Goal: Task Accomplishment & Management: Complete application form

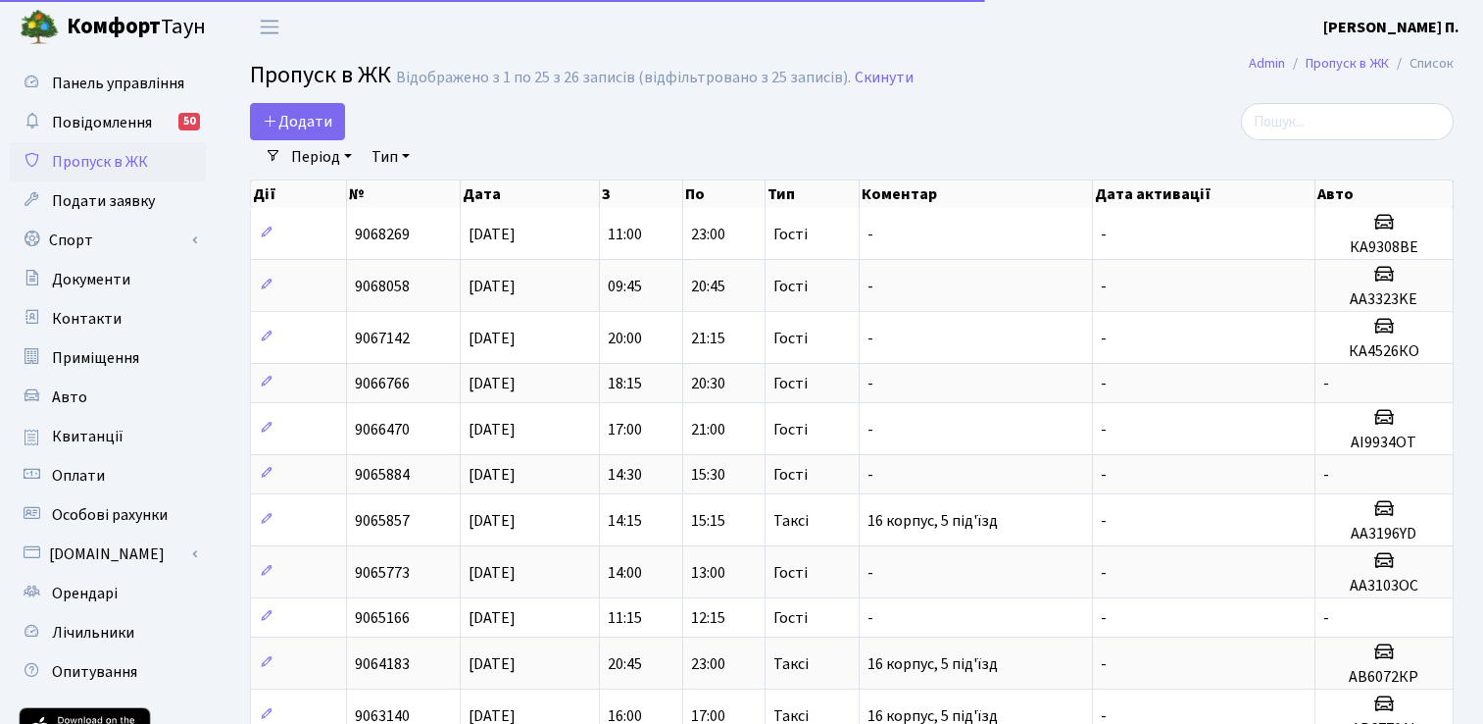
select select "25"
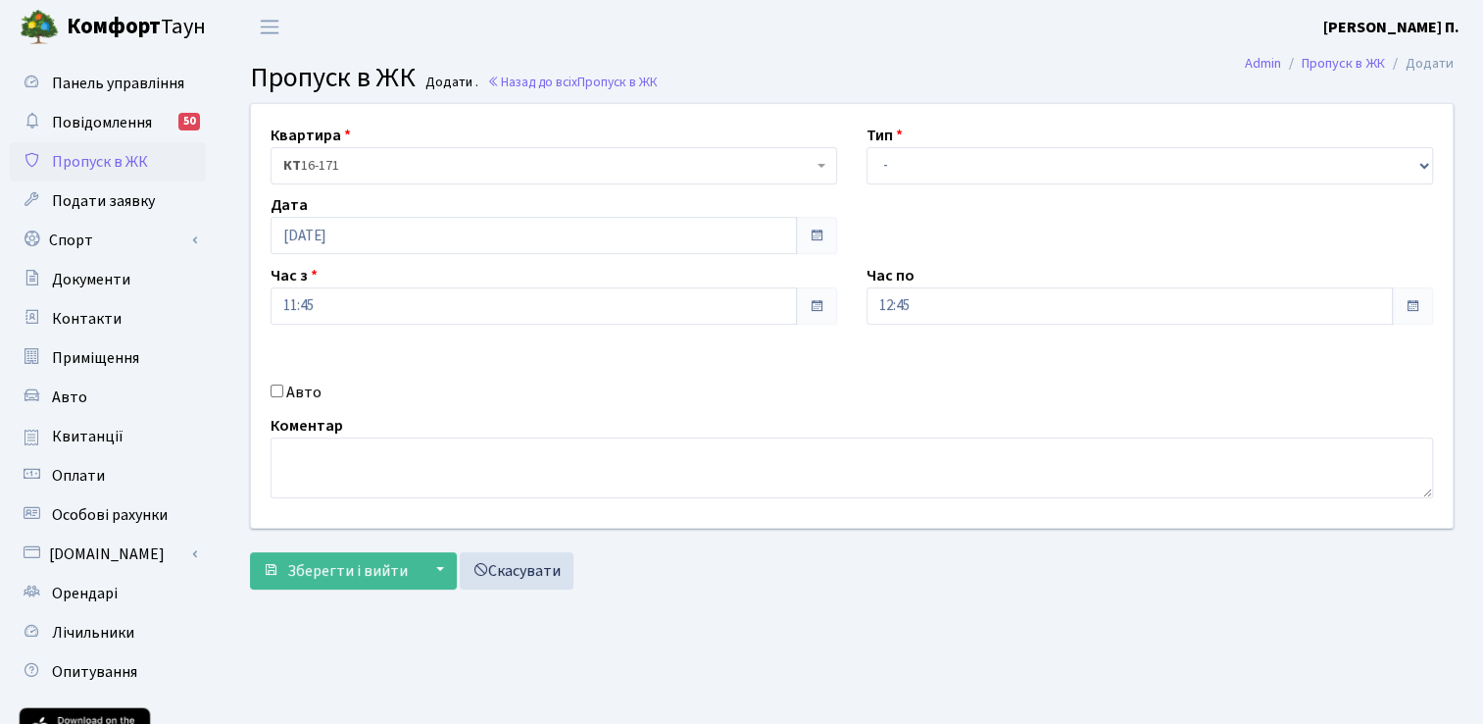
select select "1"
click at [867, 147] on select "- Доставка Таксі Гості Сервіс" at bounding box center [1150, 165] width 567 height 37
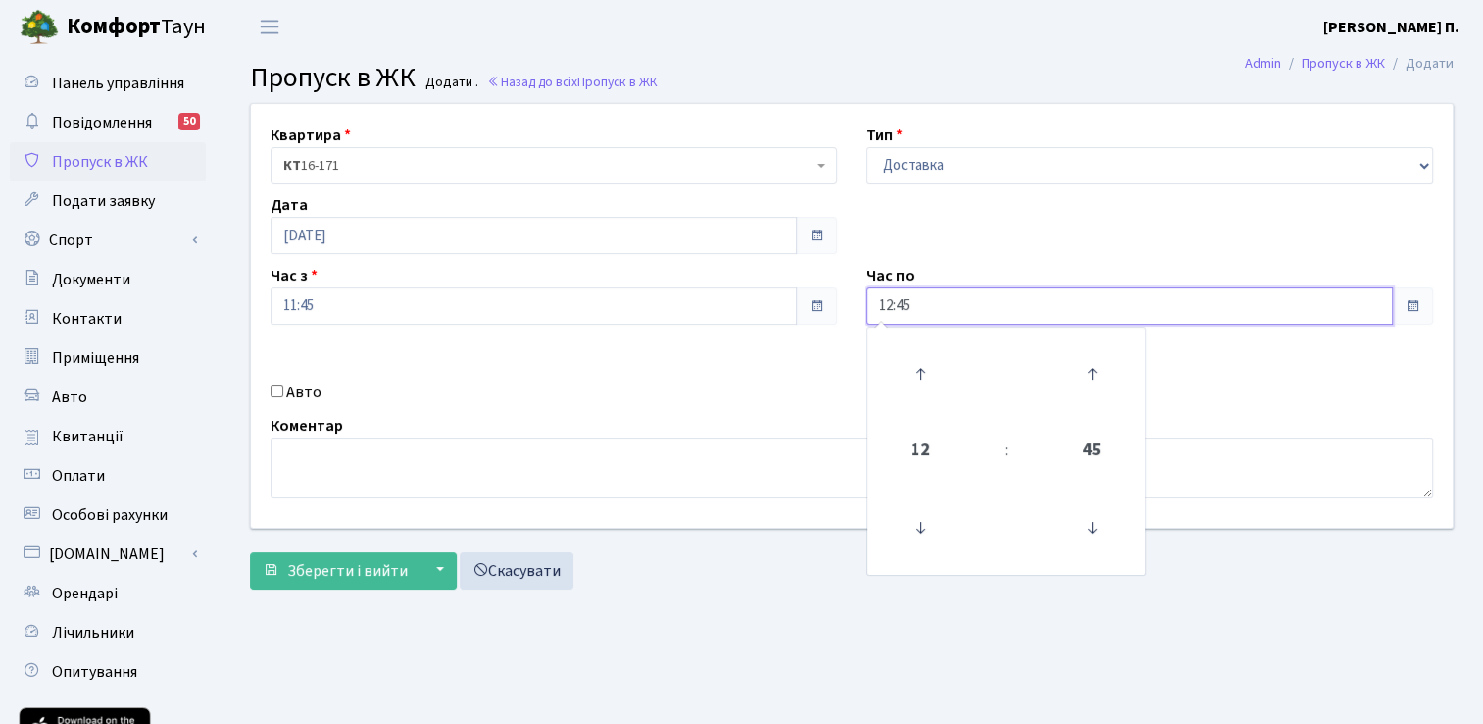
click at [1007, 314] on input "12:45" at bounding box center [1130, 305] width 527 height 37
click at [920, 366] on icon at bounding box center [920, 373] width 53 height 53
type input "13:45"
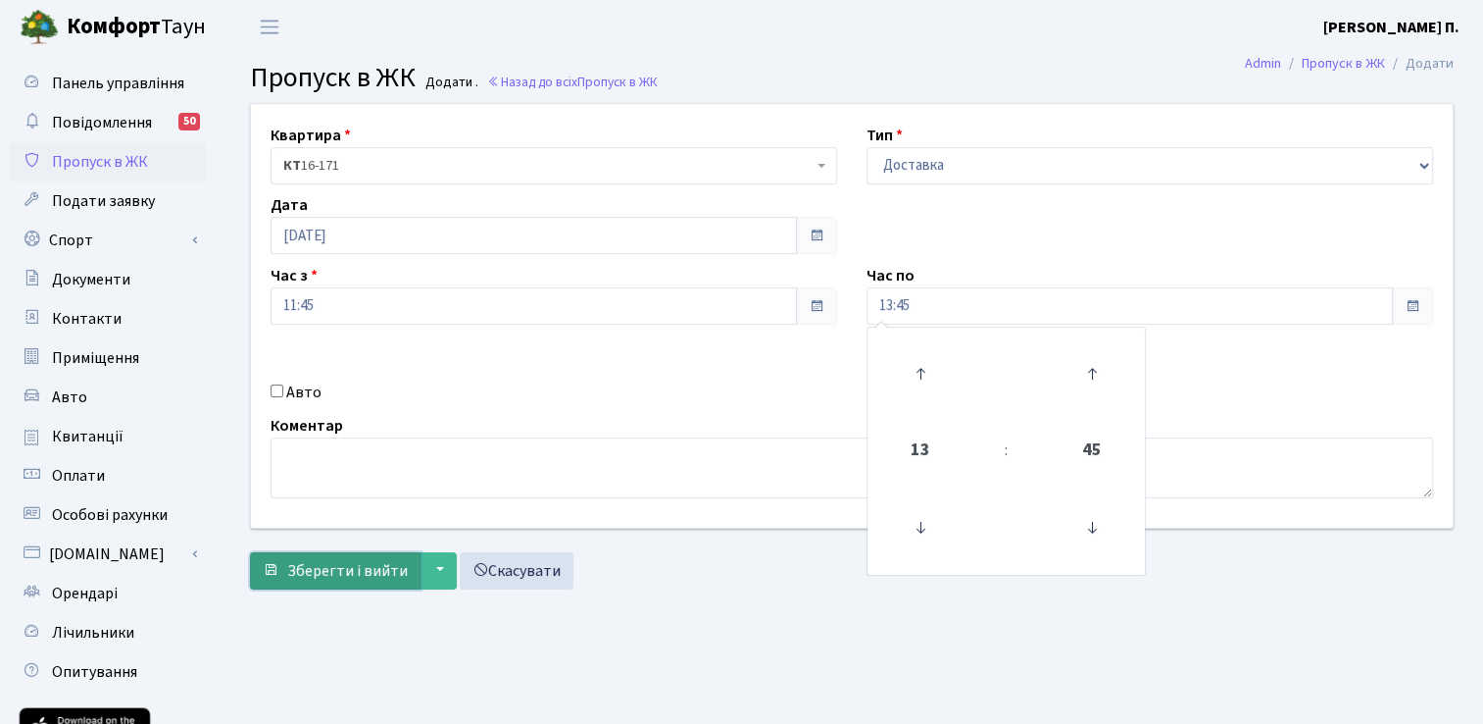
click at [377, 563] on span "Зберегти і вийти" at bounding box center [347, 571] width 121 height 22
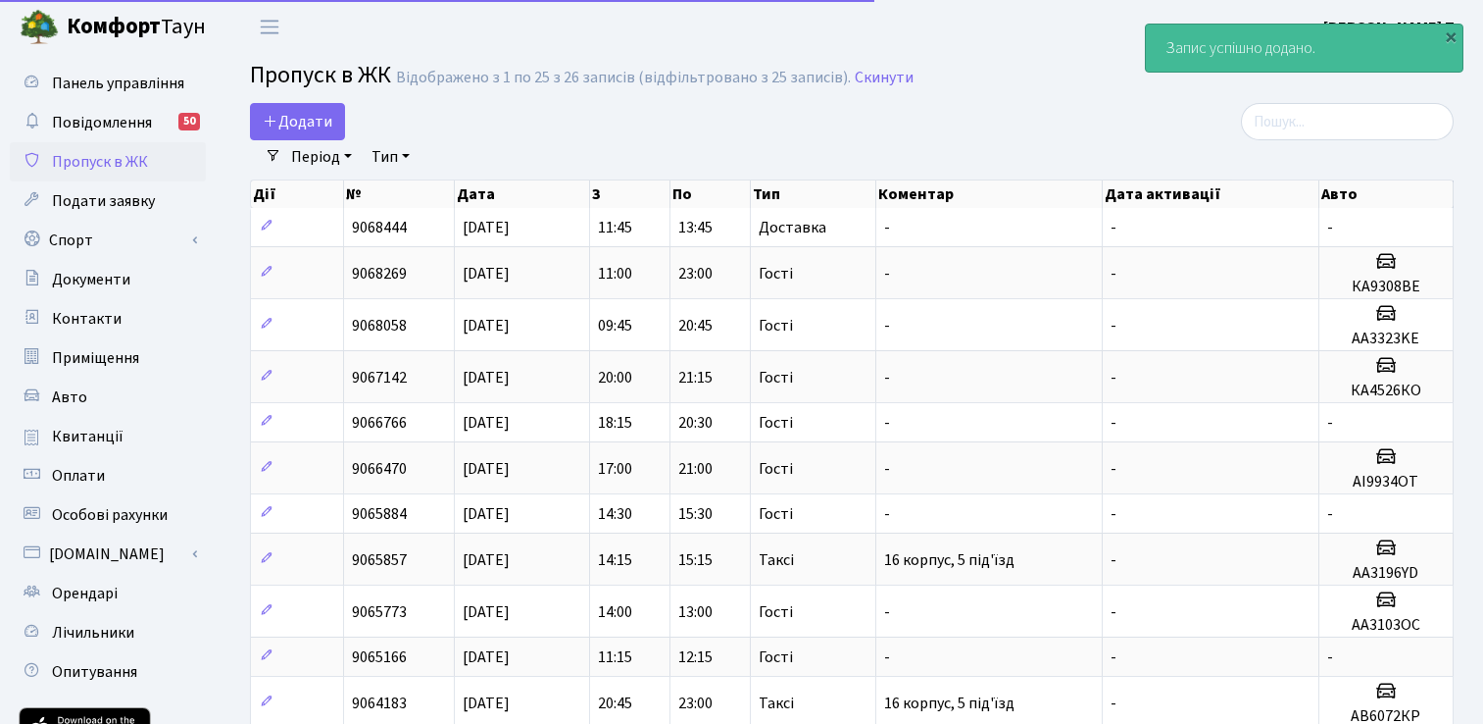
select select "25"
